Goal: Register for event/course

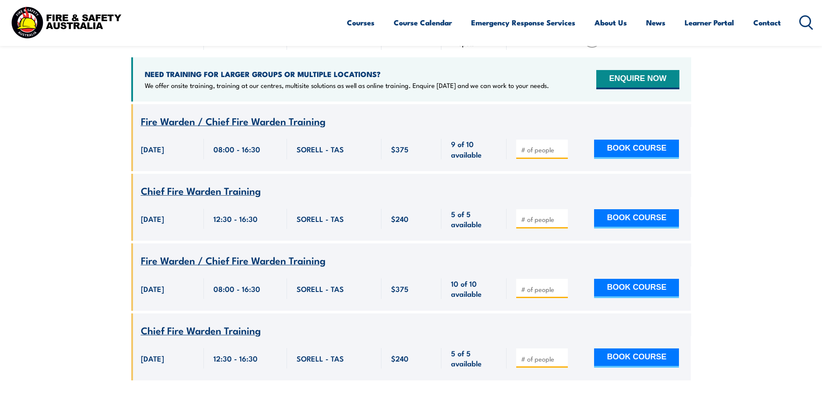
scroll to position [332, 0]
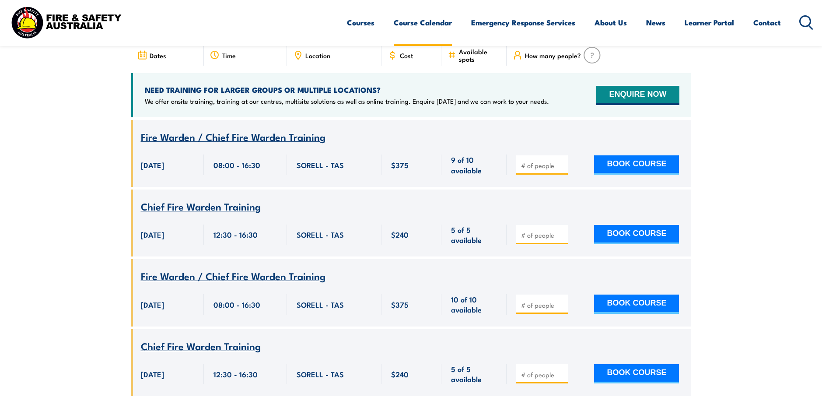
click at [428, 27] on link "Course Calendar" at bounding box center [423, 22] width 58 height 23
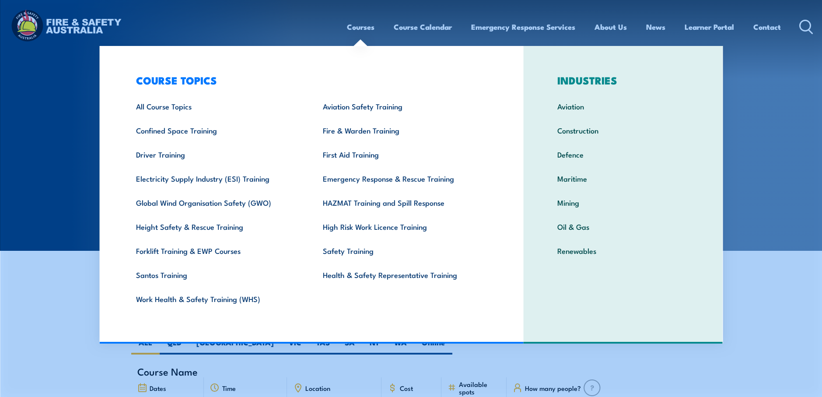
click at [356, 28] on link "Courses" at bounding box center [361, 26] width 28 height 23
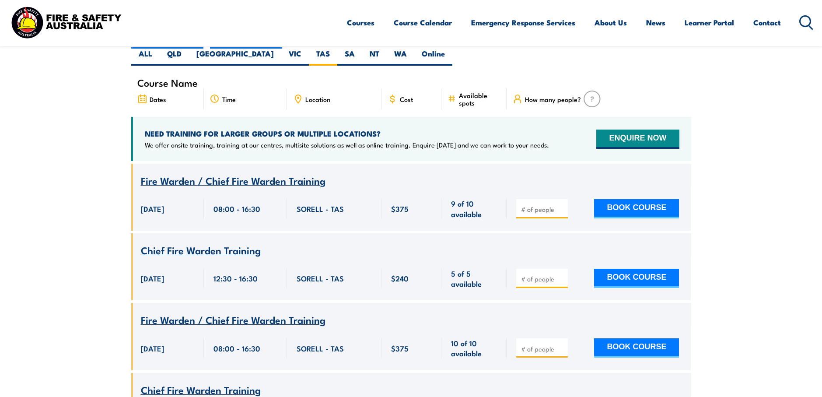
click at [328, 88] on div "Location" at bounding box center [334, 98] width 94 height 21
click at [321, 95] on span "Location" at bounding box center [317, 98] width 25 height 7
click at [319, 95] on span "Location" at bounding box center [317, 98] width 25 height 7
